Goal: Task Accomplishment & Management: Use online tool/utility

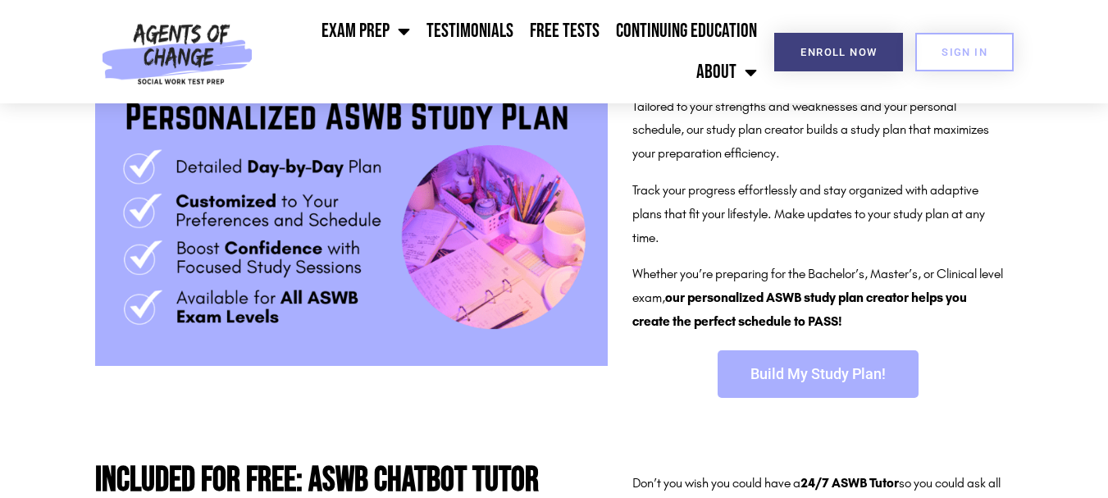
scroll to position [415, 0]
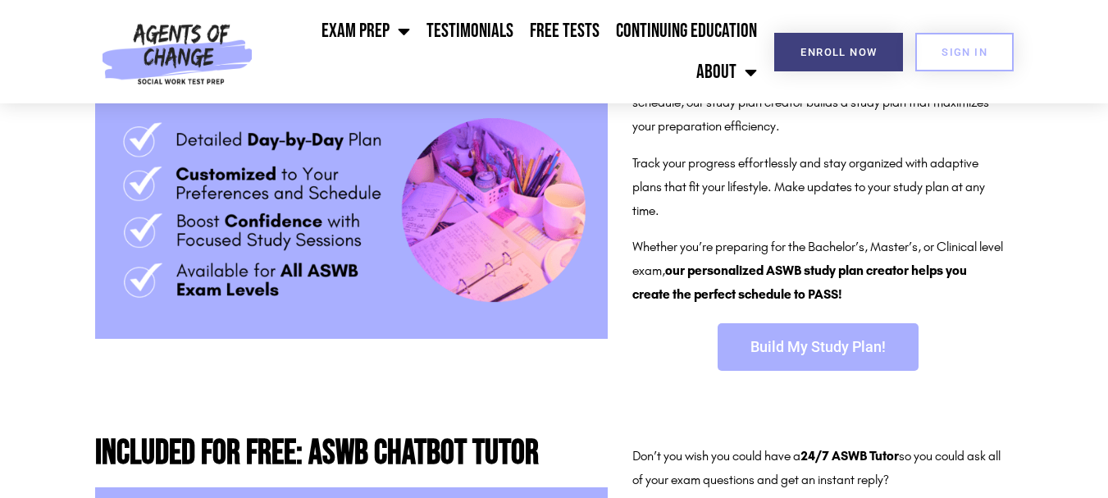
click at [825, 354] on span "Build My Study Plan!" at bounding box center [818, 347] width 135 height 15
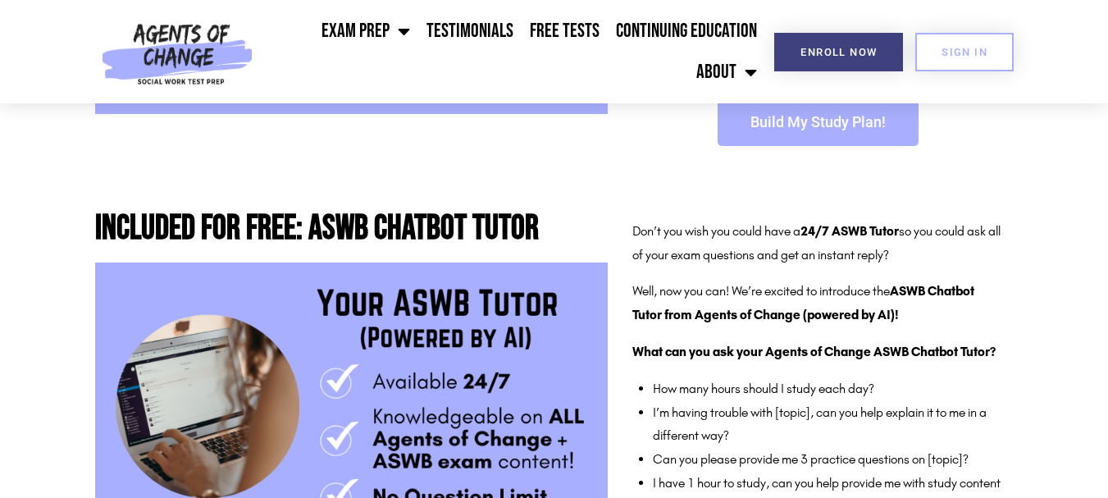
scroll to position [688, 0]
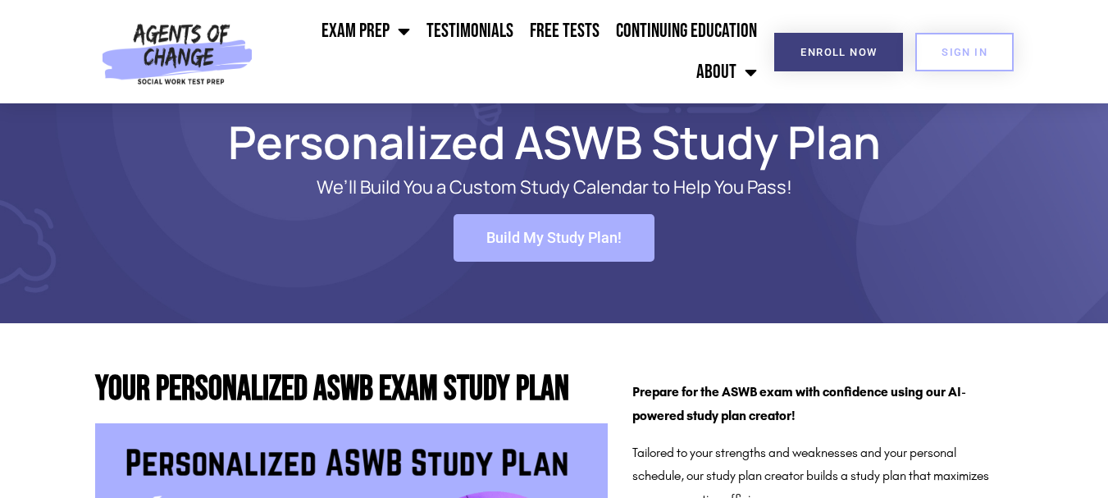
scroll to position [41, 0]
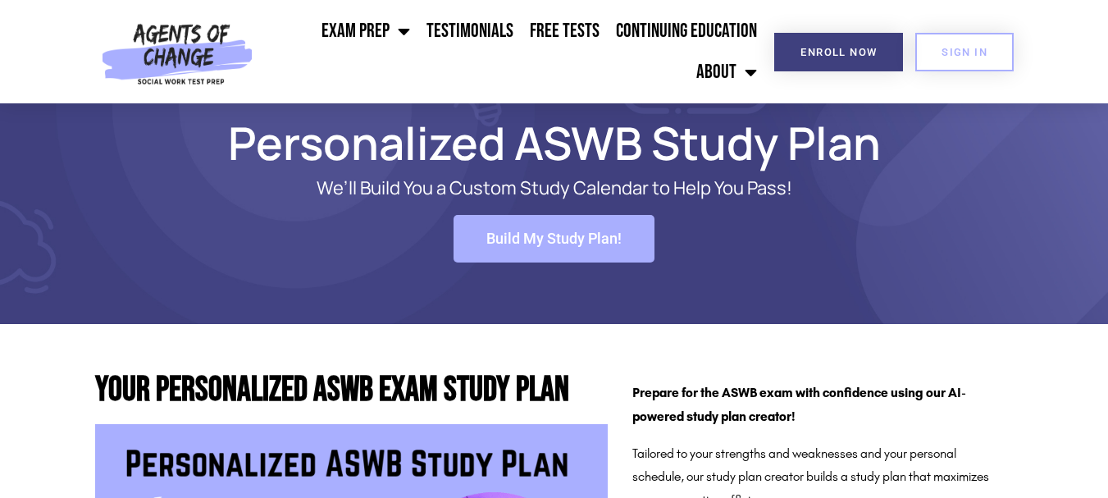
click at [561, 236] on span "Build My Study Plan!" at bounding box center [554, 238] width 135 height 15
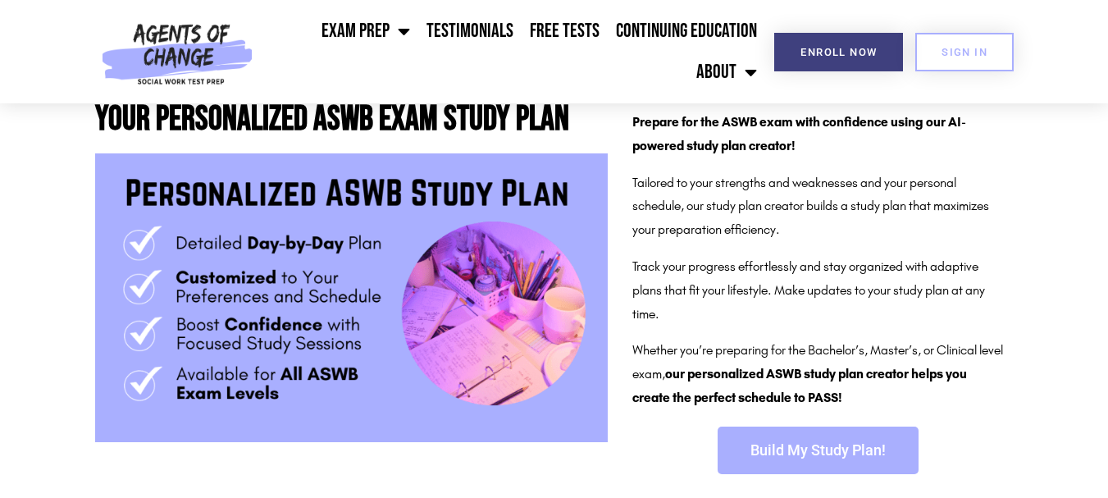
scroll to position [313, 0]
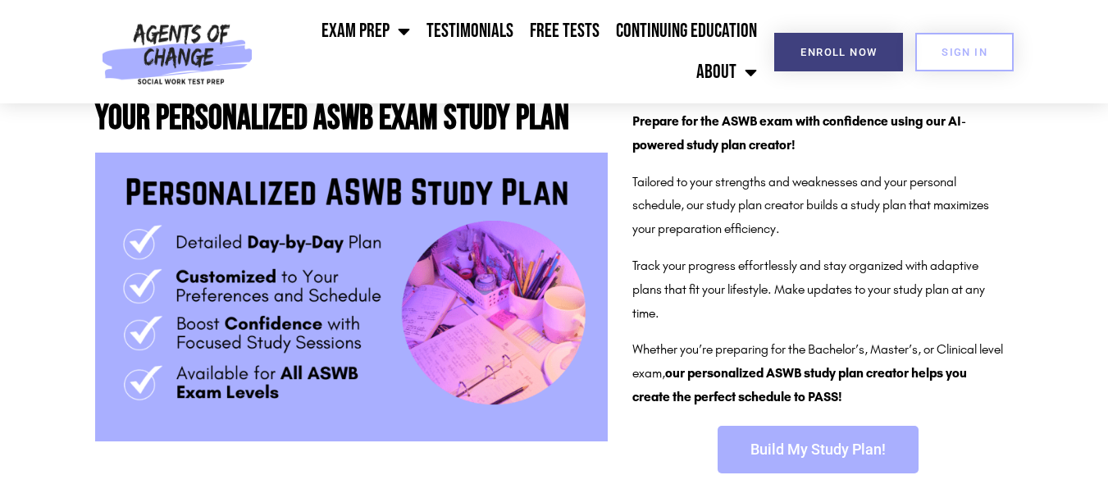
click at [787, 451] on span "Build My Study Plan!" at bounding box center [818, 449] width 135 height 15
